Goal: Navigation & Orientation: Find specific page/section

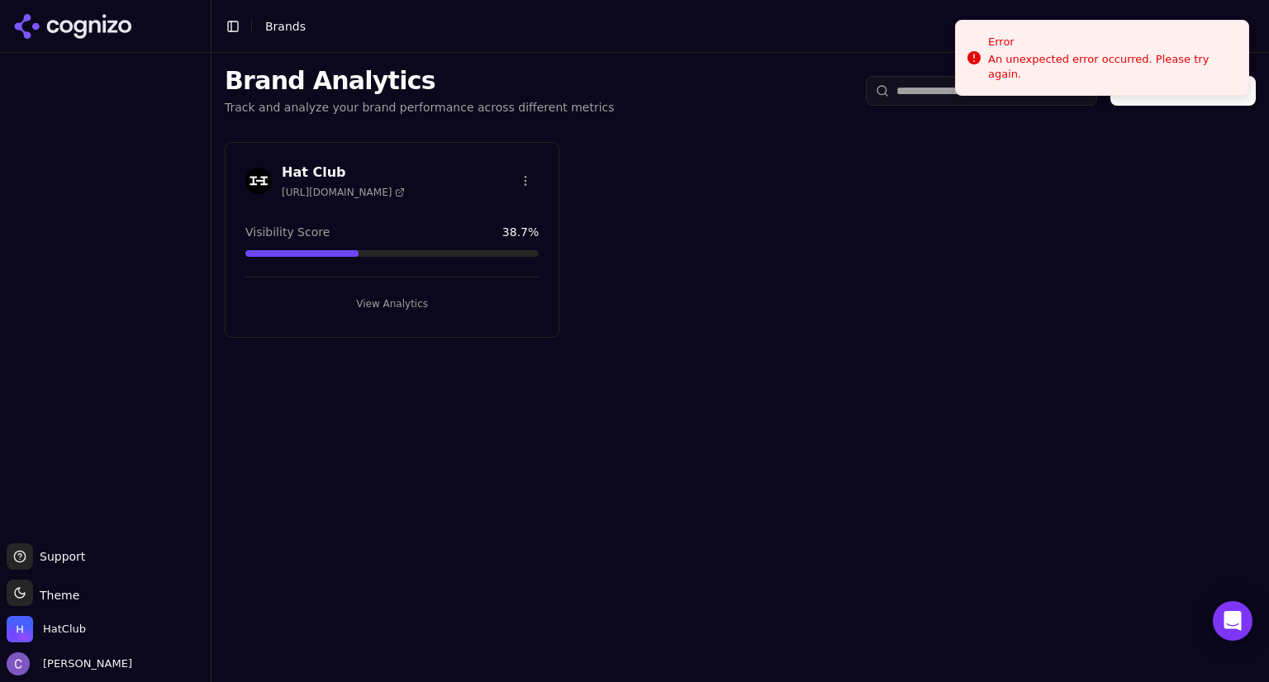
click at [395, 304] on button "View Analytics" at bounding box center [391, 304] width 293 height 26
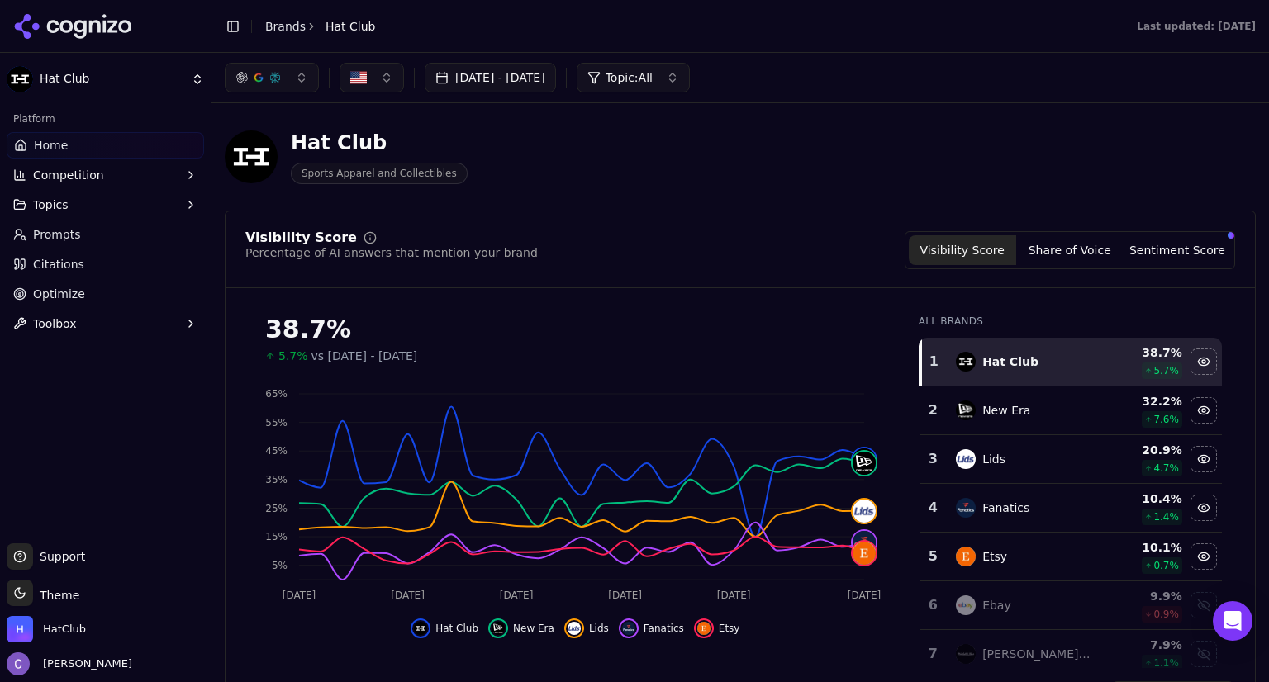
click at [77, 235] on link "Prompts" at bounding box center [105, 234] width 197 height 26
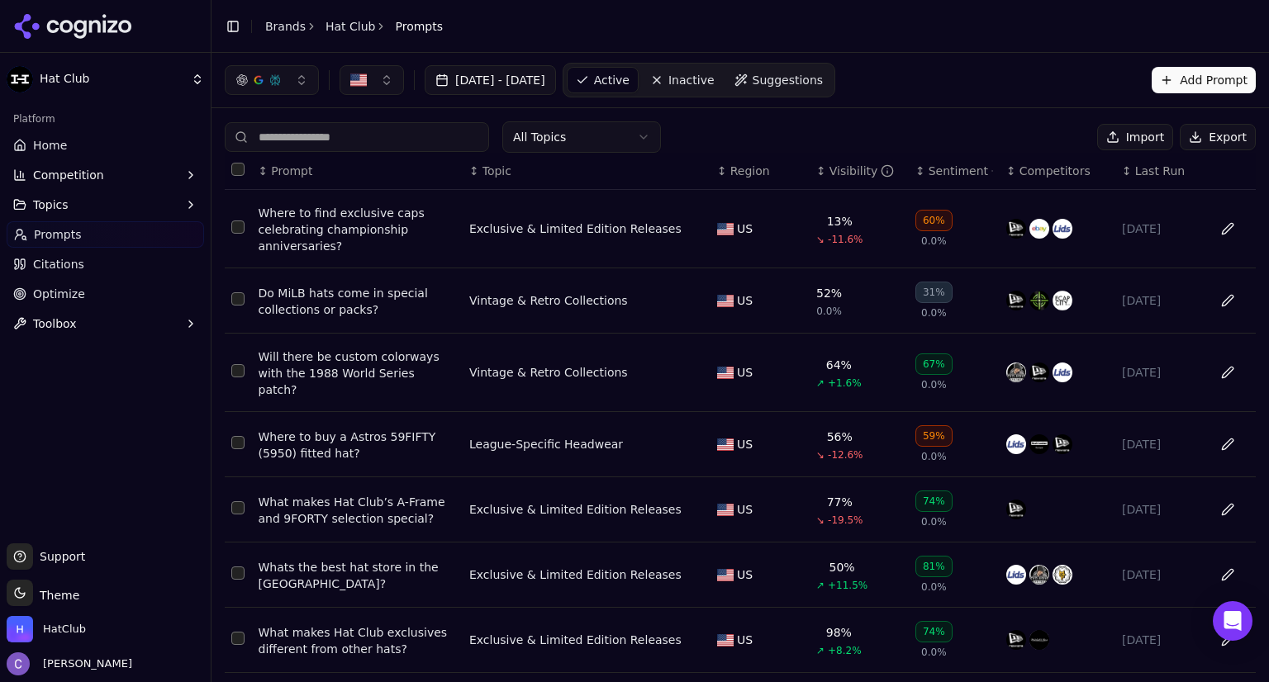
click at [68, 152] on link "Home" at bounding box center [105, 145] width 197 height 26
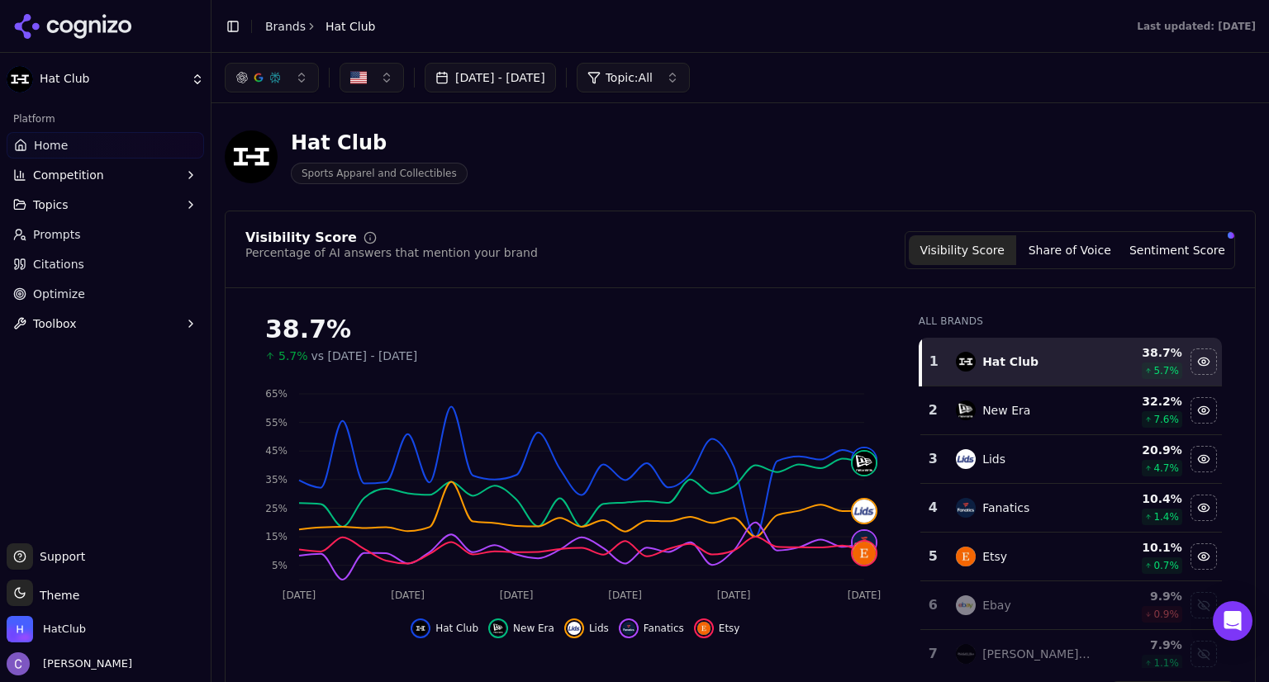
click at [92, 232] on link "Prompts" at bounding box center [105, 234] width 197 height 26
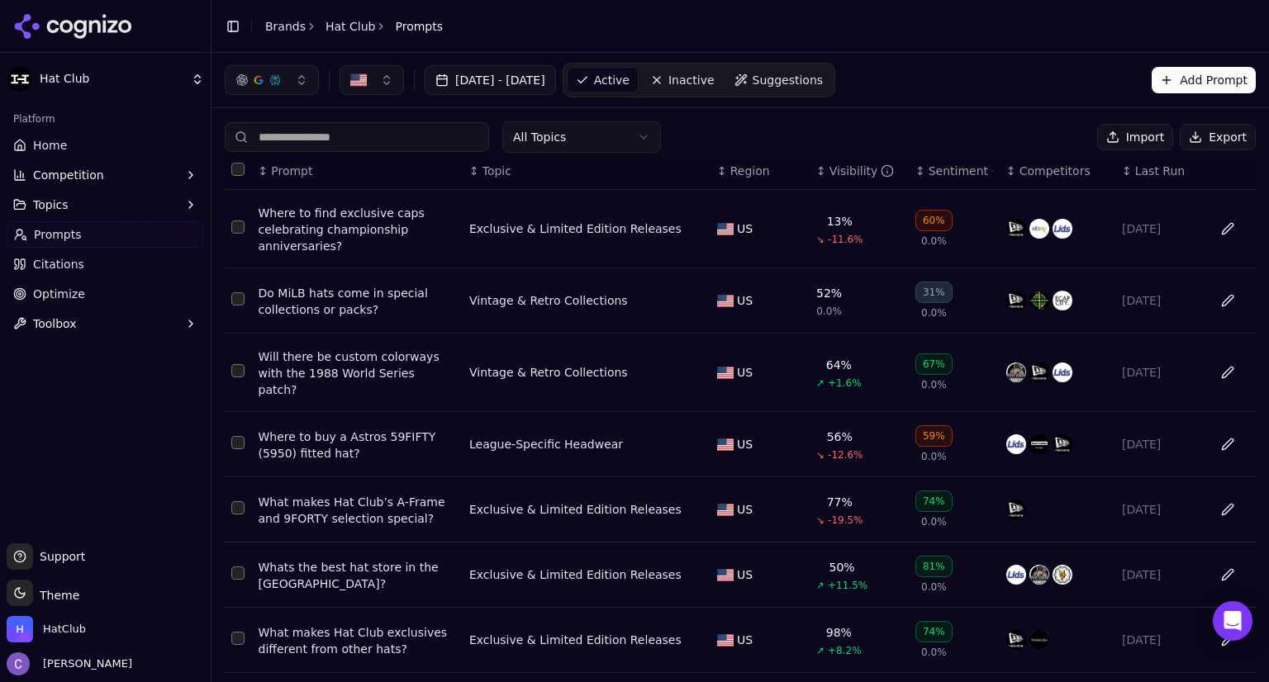
click at [318, 132] on input at bounding box center [357, 137] width 264 height 30
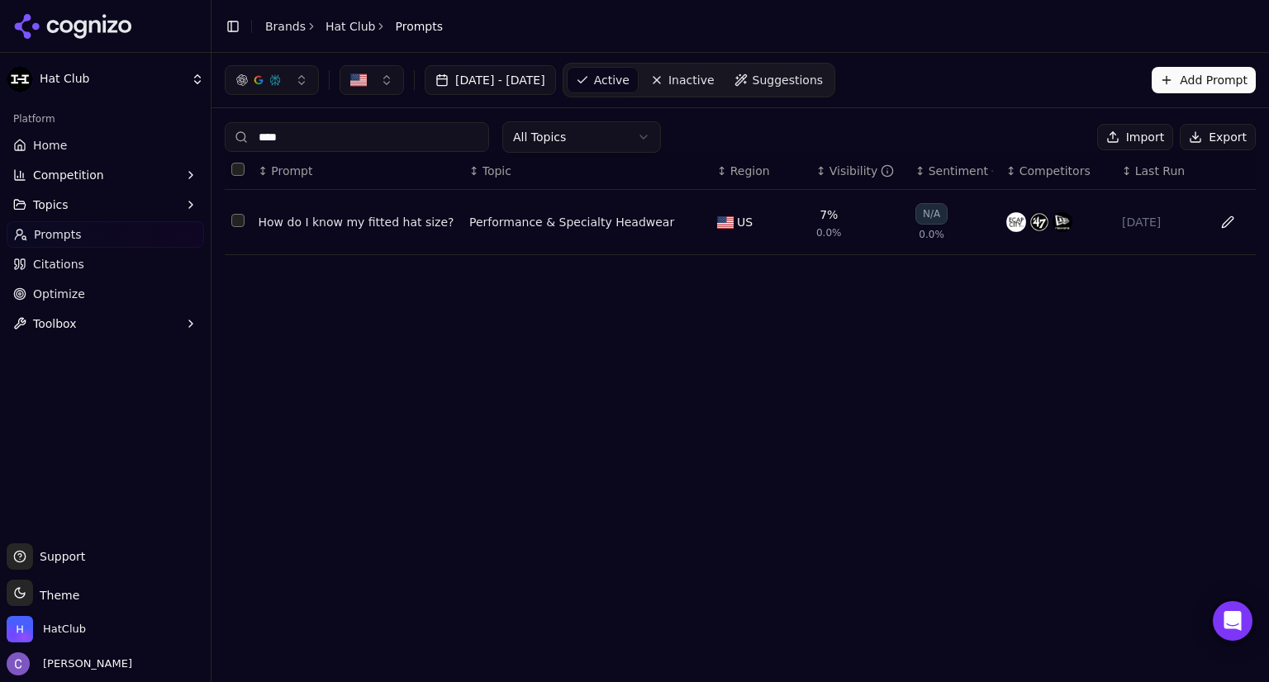
type input "****"
click at [337, 221] on div "How do I know my fitted hat size?" at bounding box center [357, 222] width 197 height 17
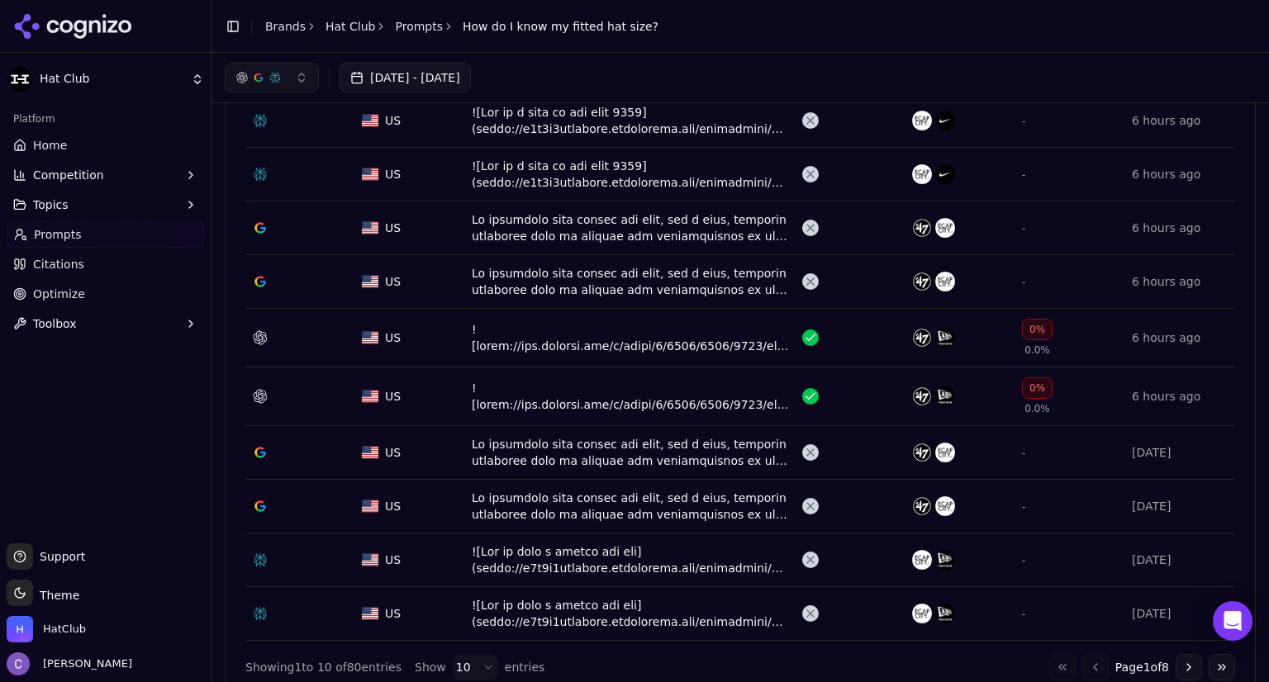
scroll to position [275, 0]
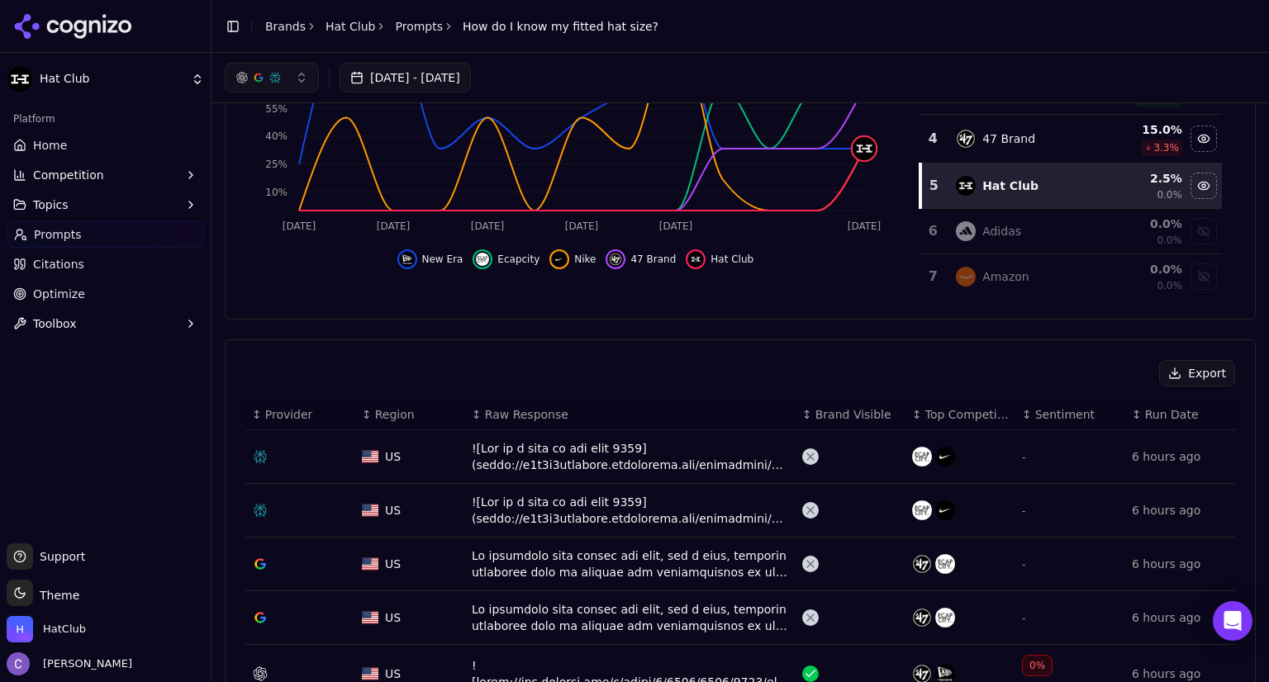
click at [92, 235] on link "Prompts" at bounding box center [105, 234] width 197 height 26
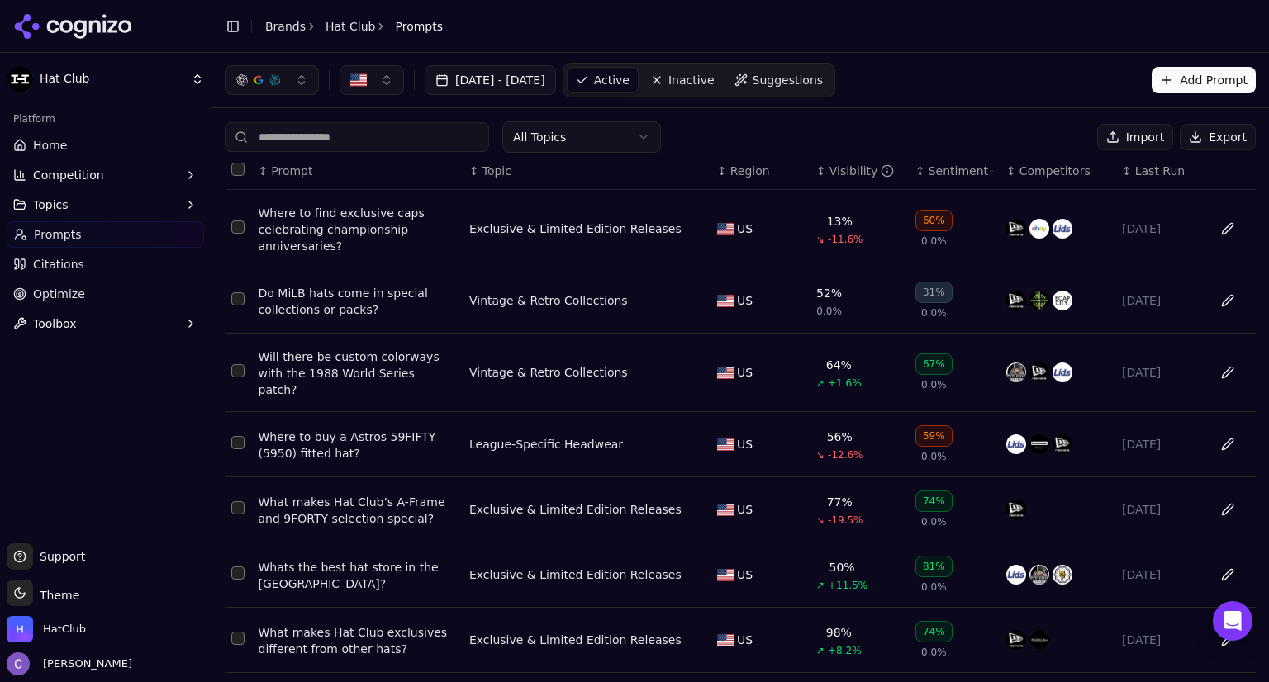
click at [85, 211] on button "Topics" at bounding box center [105, 205] width 197 height 26
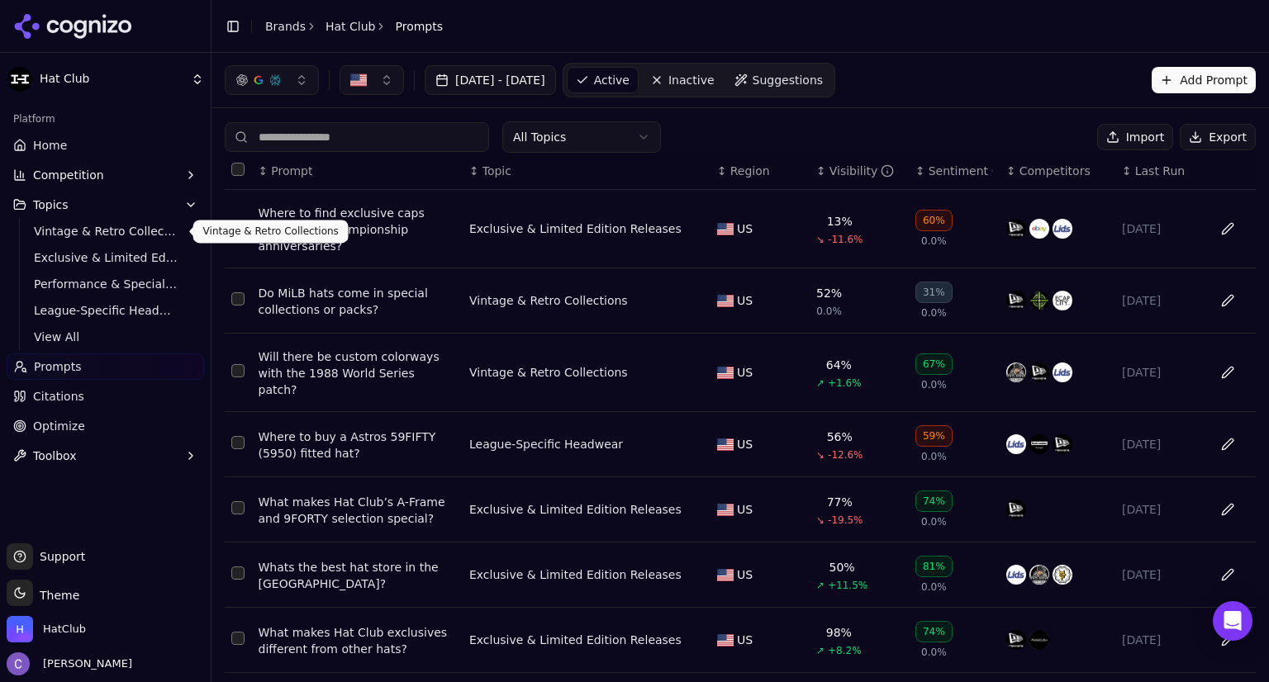
click at [93, 230] on span "Vintage & Retro Collections" at bounding box center [106, 231] width 144 height 17
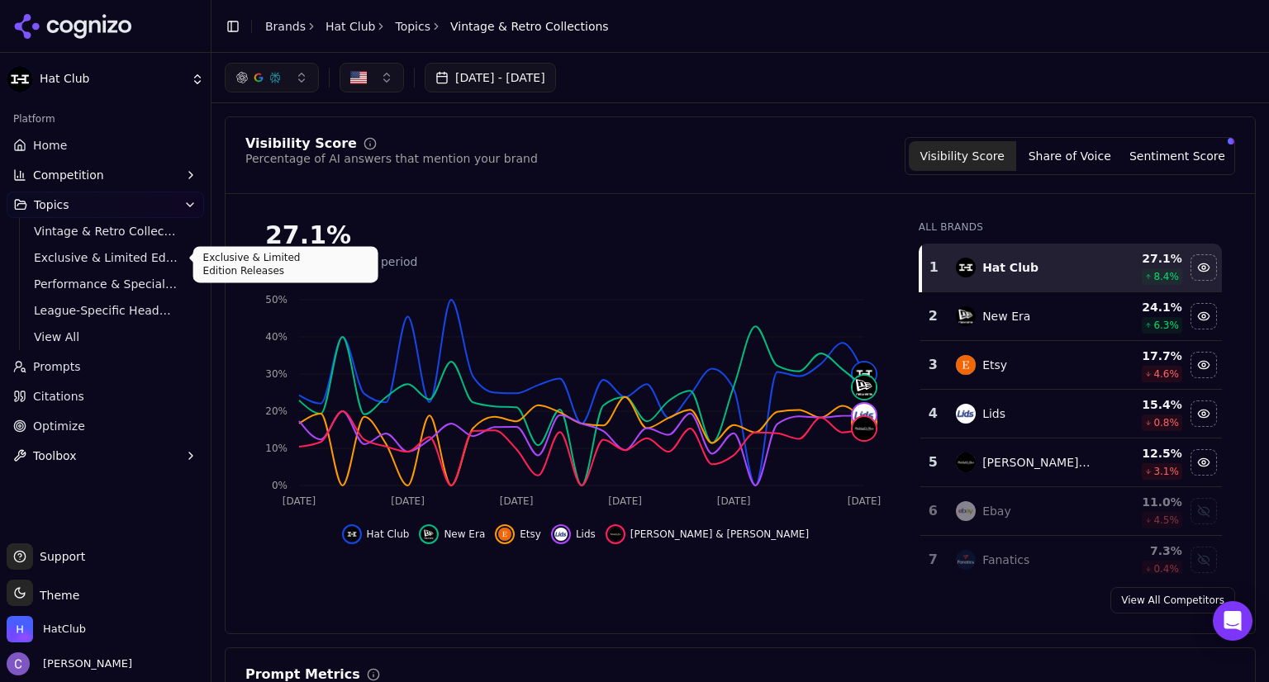
click at [102, 255] on span "Exclusive & Limited Edition Releases" at bounding box center [106, 257] width 144 height 17
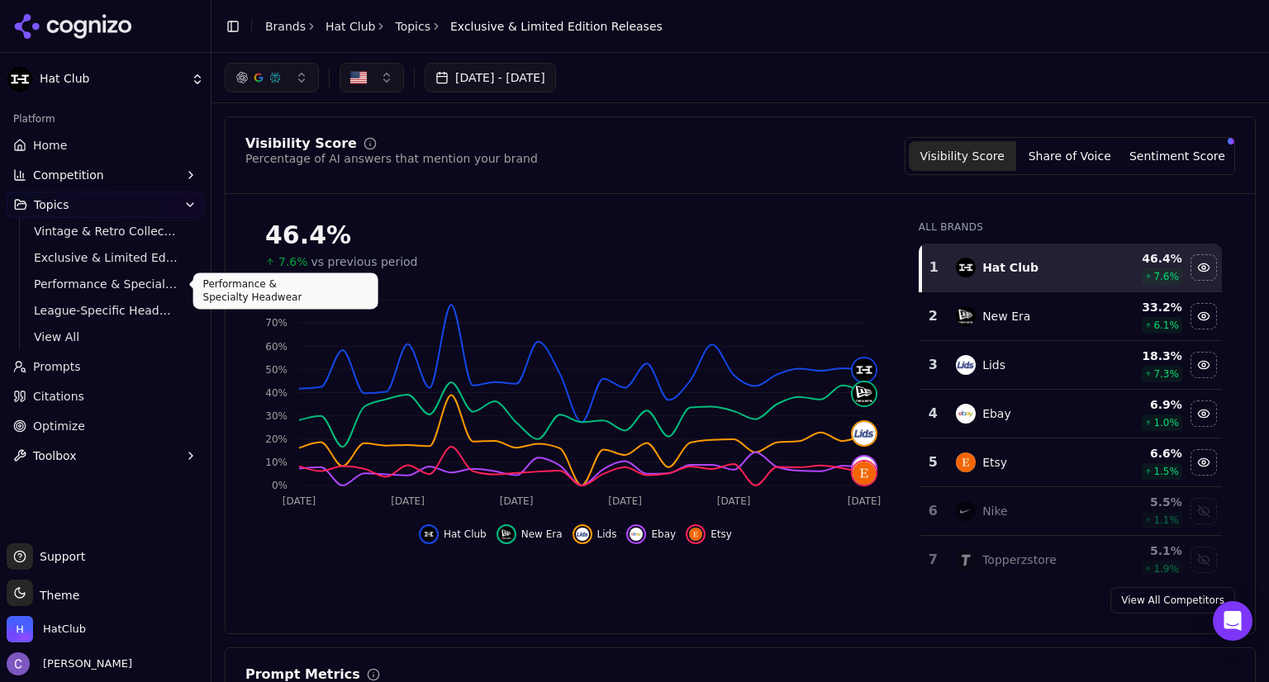
click at [149, 282] on span "Performance & Specialty Headwear" at bounding box center [106, 284] width 144 height 17
